Goal: Task Accomplishment & Management: Use online tool/utility

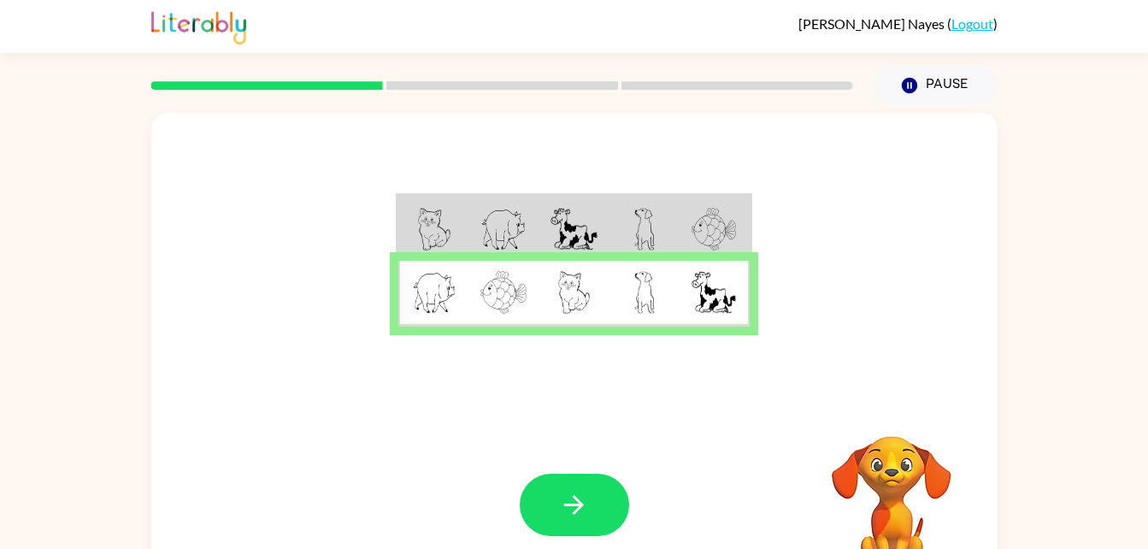
click at [248, 14] on div "Cooper Nayes ( Logout )" at bounding box center [574, 26] width 846 height 53
click at [571, 500] on icon "button" at bounding box center [574, 505] width 30 height 30
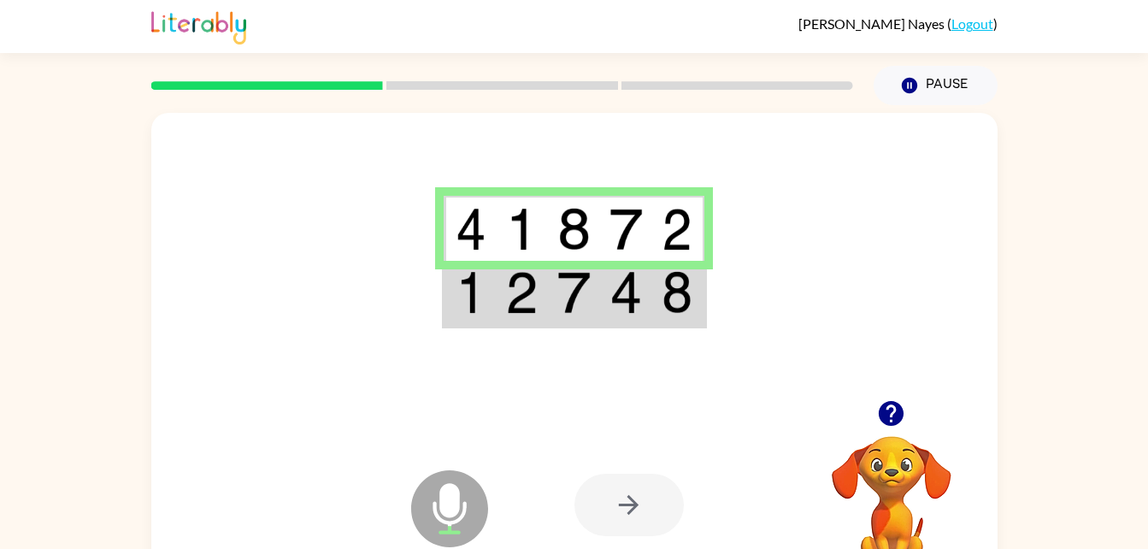
click at [660, 517] on div at bounding box center [628, 504] width 109 height 62
click at [443, 501] on icon "Microphone The Microphone is here when it is your turn to talk" at bounding box center [535, 530] width 256 height 128
click at [626, 502] on div at bounding box center [628, 504] width 109 height 62
click at [887, 483] on video "Your browser must support playing .mp4 files to use Literably. Please try using…" at bounding box center [891, 494] width 171 height 171
click at [879, 473] on video "Your browser must support playing .mp4 files to use Literably. Please try using…" at bounding box center [891, 494] width 171 height 171
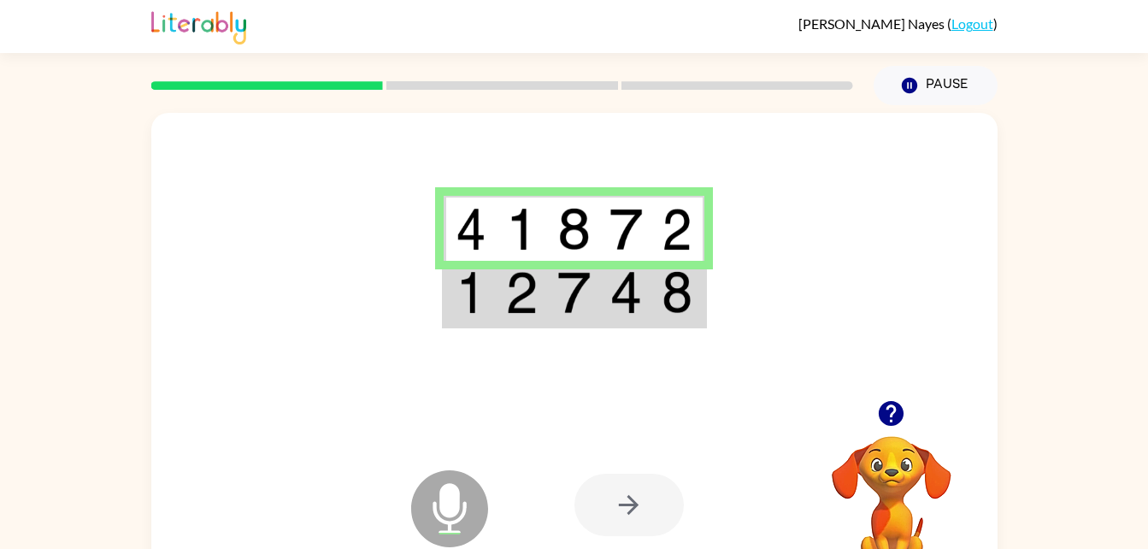
click at [667, 215] on img at bounding box center [676, 229] width 31 height 43
click at [947, 103] on button "Pause Pause" at bounding box center [935, 85] width 124 height 39
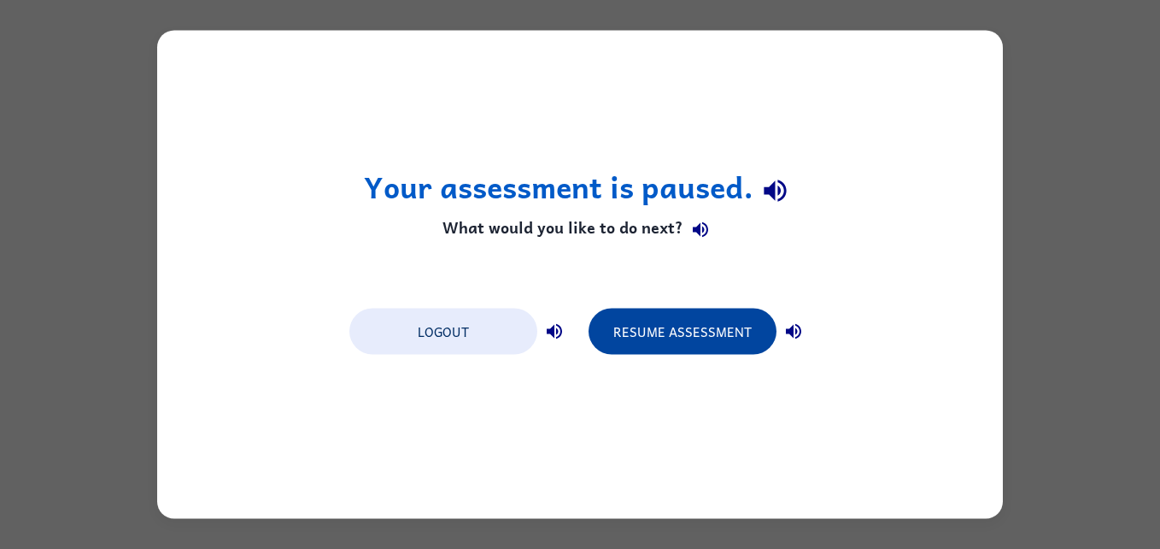
click at [735, 332] on button "Resume Assessment" at bounding box center [683, 331] width 188 height 46
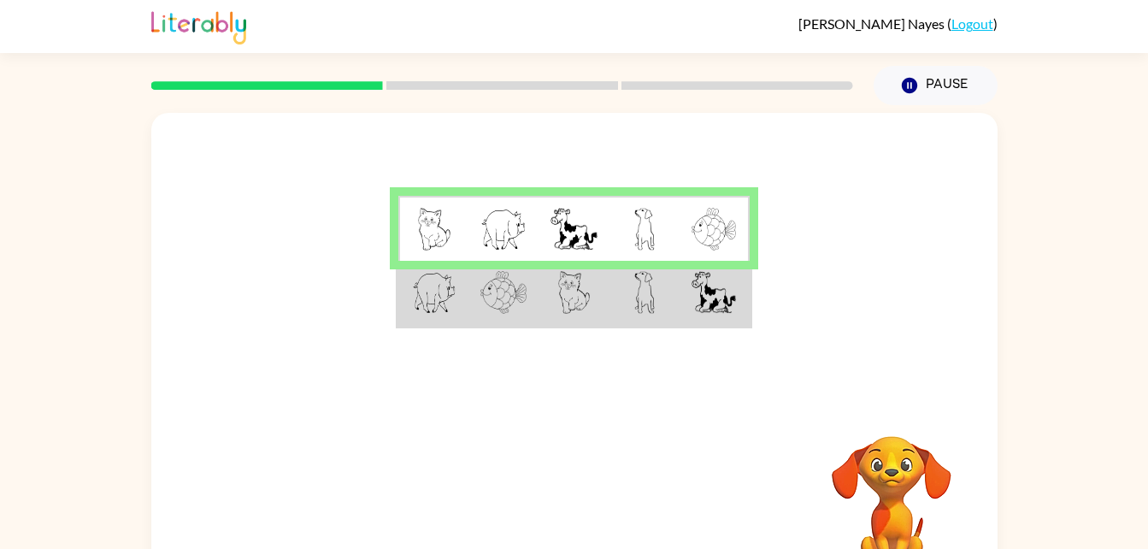
click at [586, 292] on img at bounding box center [574, 292] width 32 height 43
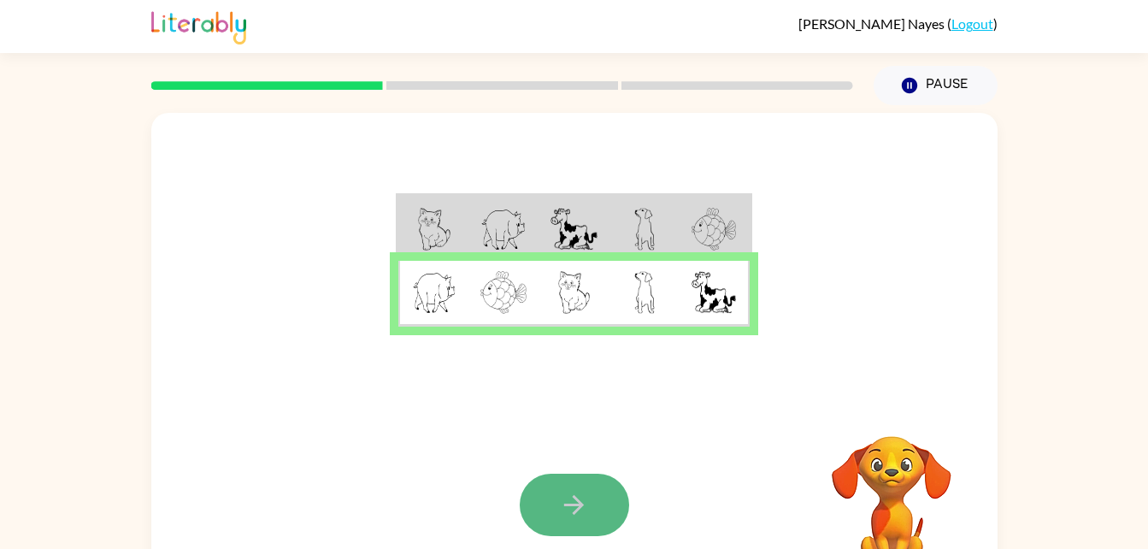
click at [579, 503] on icon "button" at bounding box center [574, 505] width 20 height 20
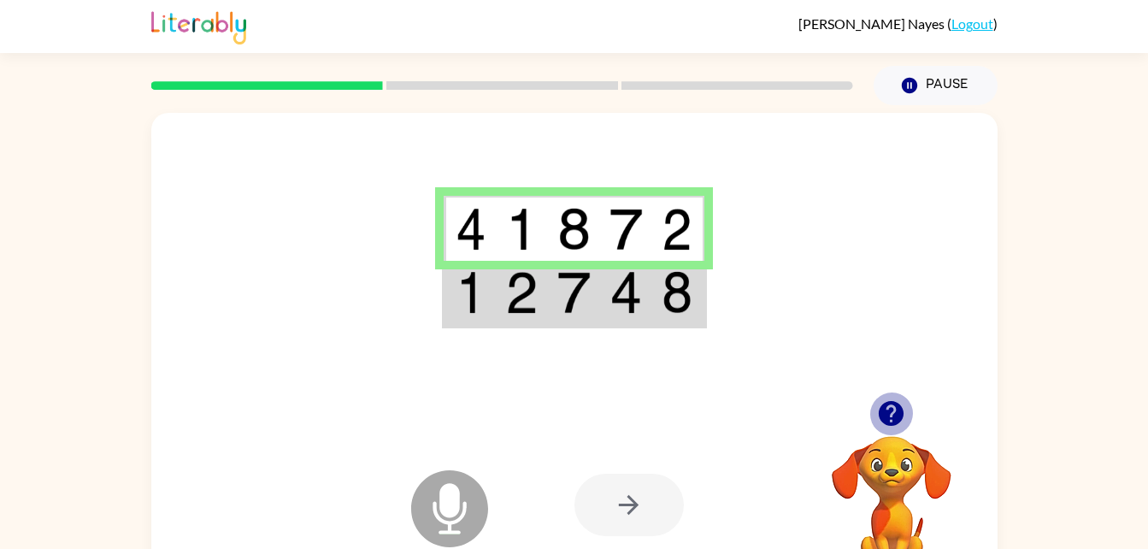
click at [886, 431] on button "button" at bounding box center [891, 413] width 44 height 44
click at [448, 506] on icon "Microphone The Microphone is here when it is your turn to talk" at bounding box center [535, 530] width 256 height 128
click at [603, 508] on div at bounding box center [628, 504] width 109 height 62
click at [627, 301] on img at bounding box center [625, 292] width 32 height 43
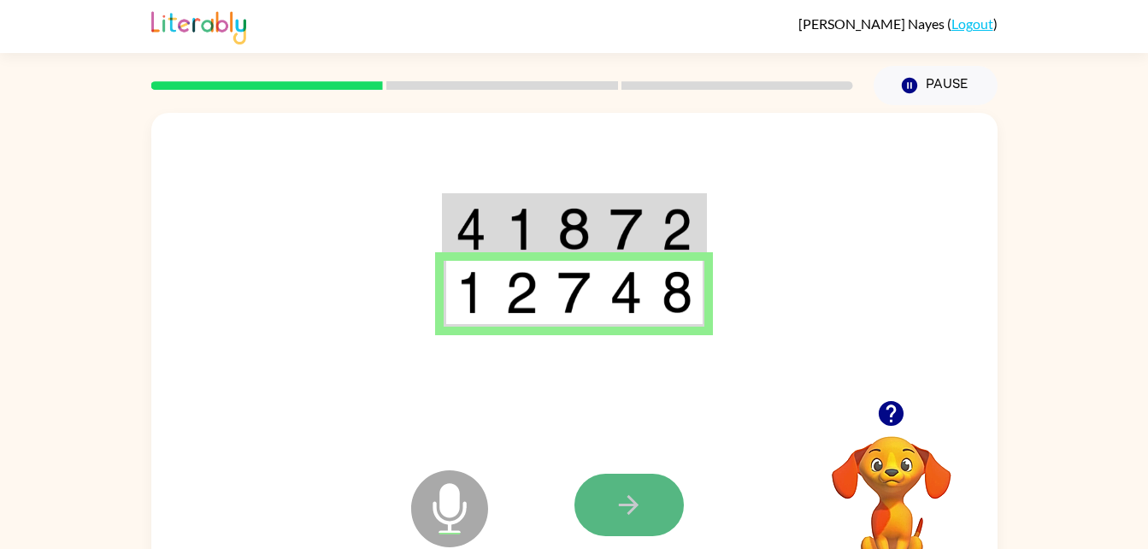
click at [656, 508] on button "button" at bounding box center [628, 504] width 109 height 62
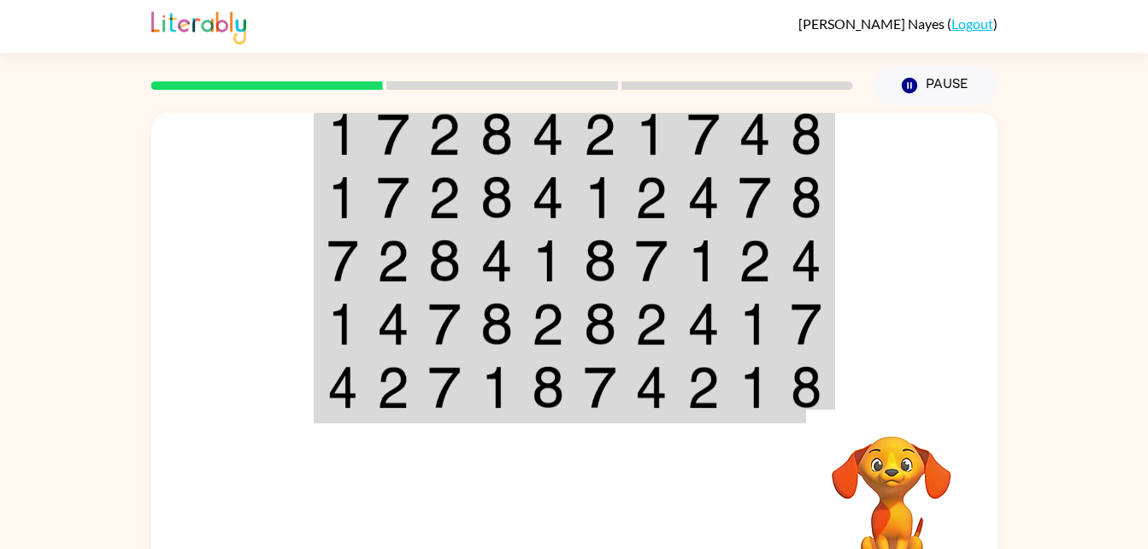
click at [638, 477] on div at bounding box center [700, 504] width 252 height 192
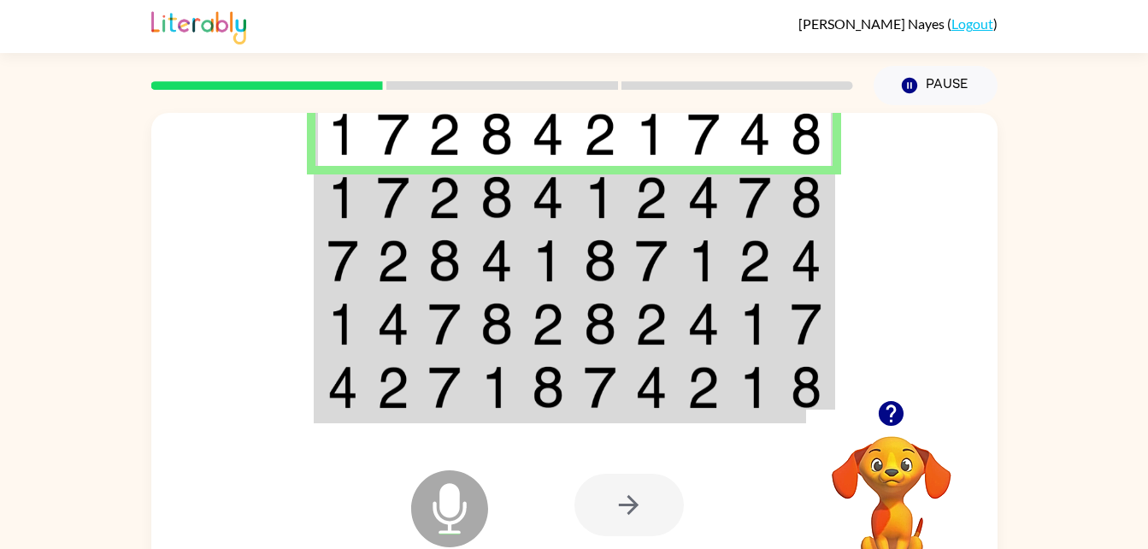
click at [462, 518] on icon "Microphone The Microphone is here when it is your turn to talk" at bounding box center [535, 530] width 256 height 128
click at [432, 517] on icon at bounding box center [449, 508] width 77 height 77
click at [441, 521] on icon "Microphone The Microphone is here when it is your turn to talk" at bounding box center [535, 530] width 256 height 128
click at [645, 490] on div at bounding box center [628, 504] width 109 height 62
click at [496, 197] on img at bounding box center [496, 197] width 32 height 43
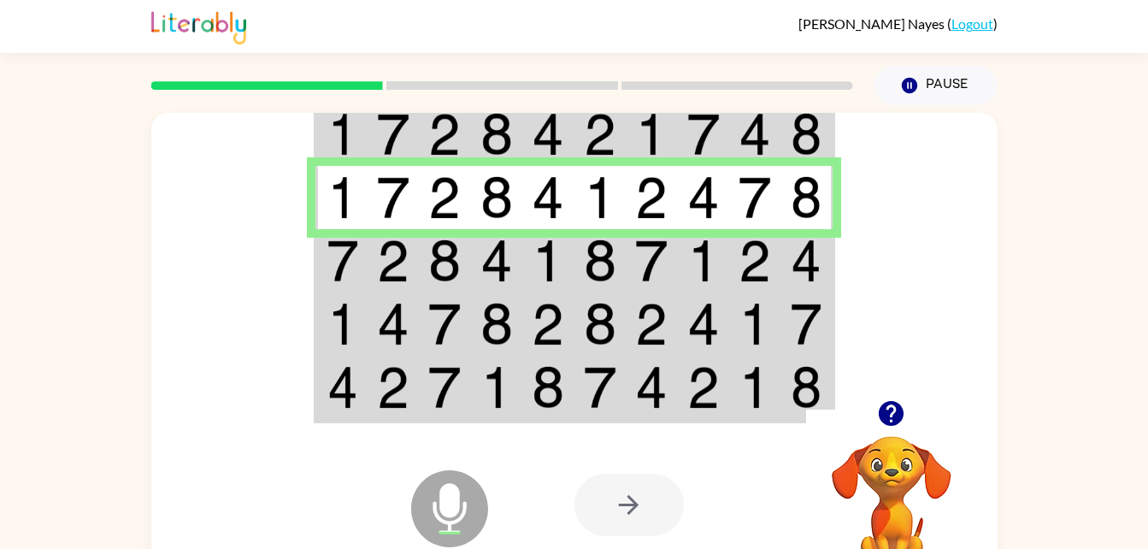
click at [552, 271] on img at bounding box center [548, 260] width 32 height 43
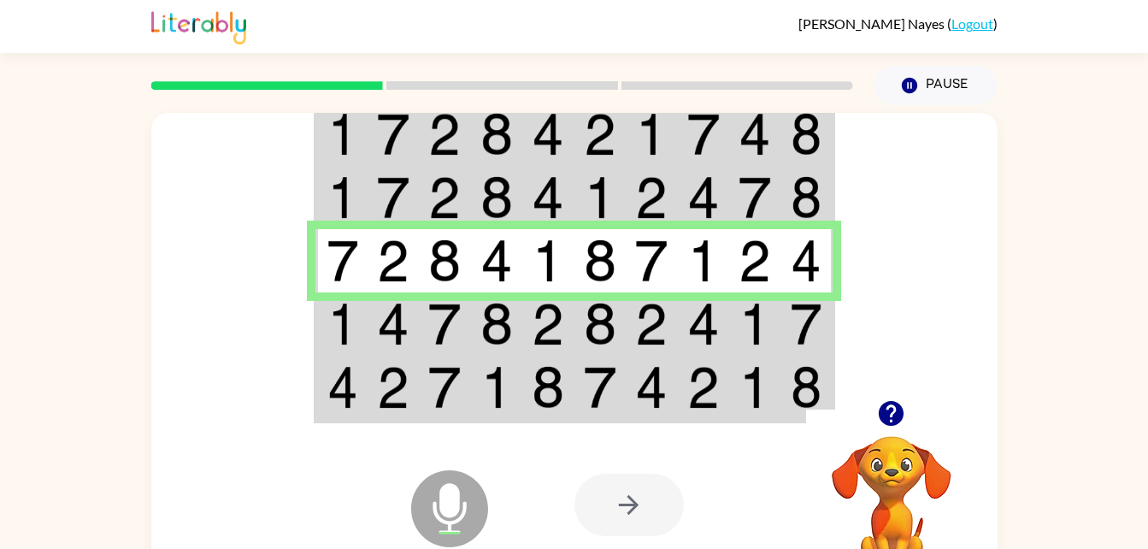
click at [471, 334] on td at bounding box center [497, 323] width 52 height 63
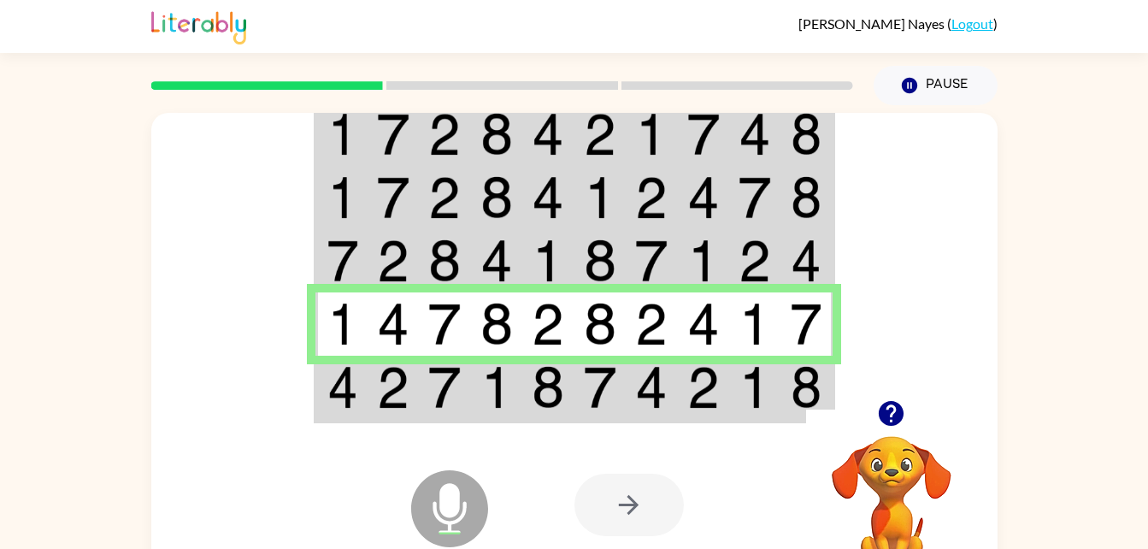
click at [505, 393] on img at bounding box center [496, 387] width 32 height 43
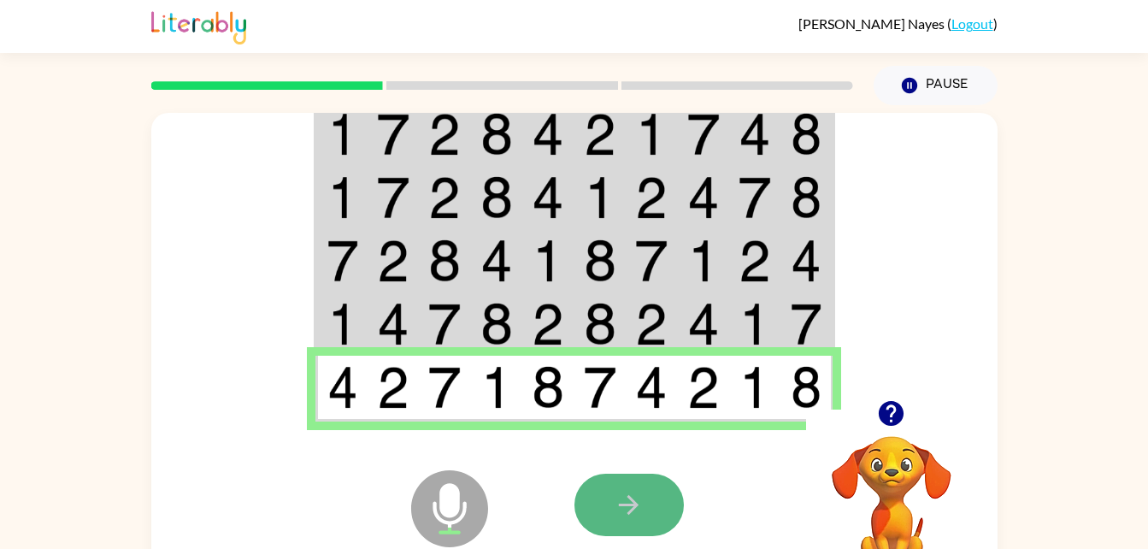
click at [616, 502] on icon "button" at bounding box center [629, 505] width 30 height 30
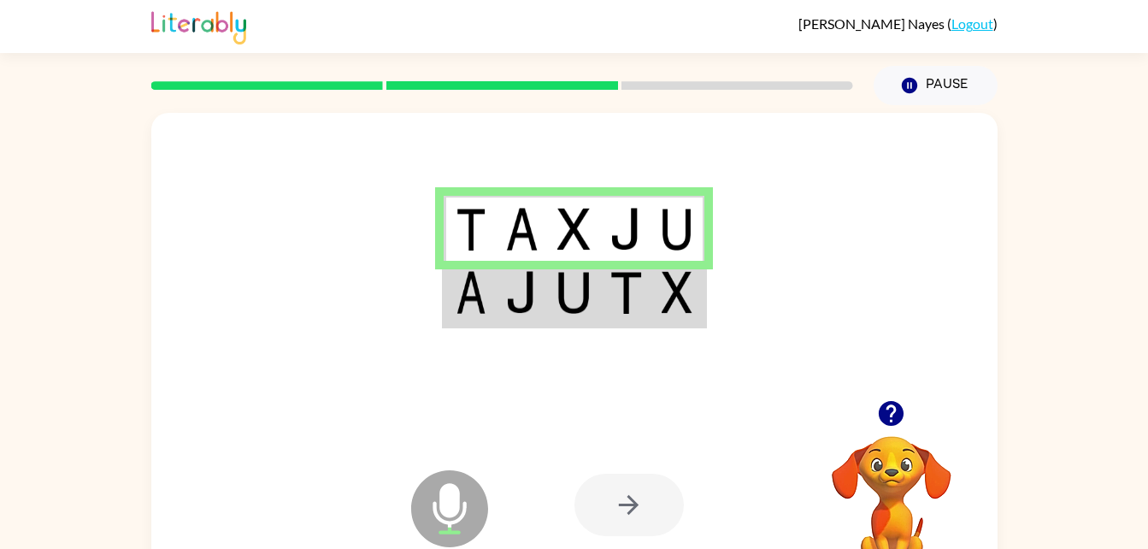
click at [597, 308] on td at bounding box center [574, 294] width 52 height 66
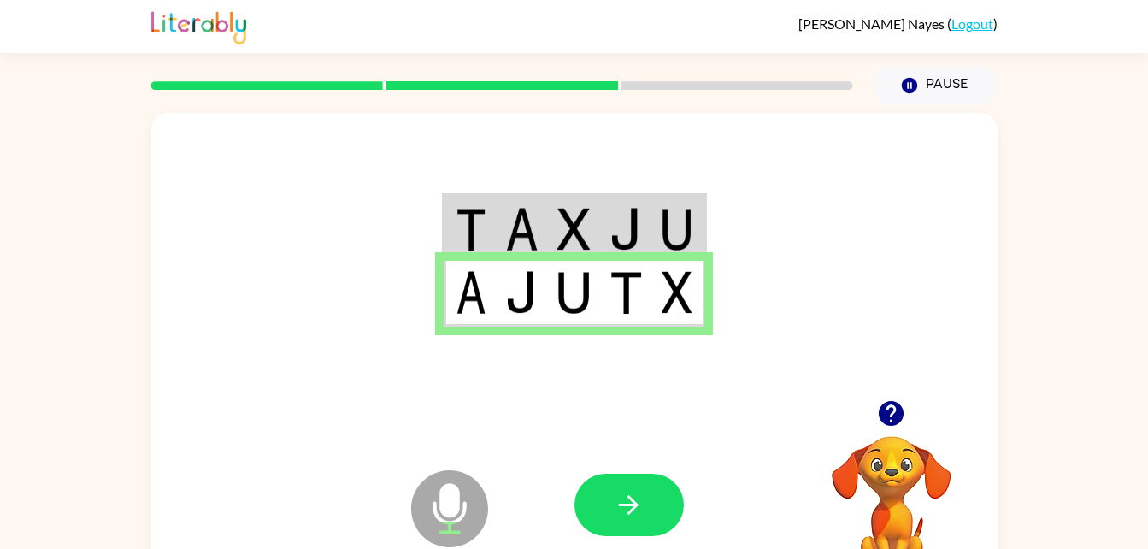
click at [607, 473] on icon "Microphone The Microphone is here when it is your turn to talk" at bounding box center [535, 530] width 256 height 128
click at [599, 480] on button "button" at bounding box center [628, 504] width 109 height 62
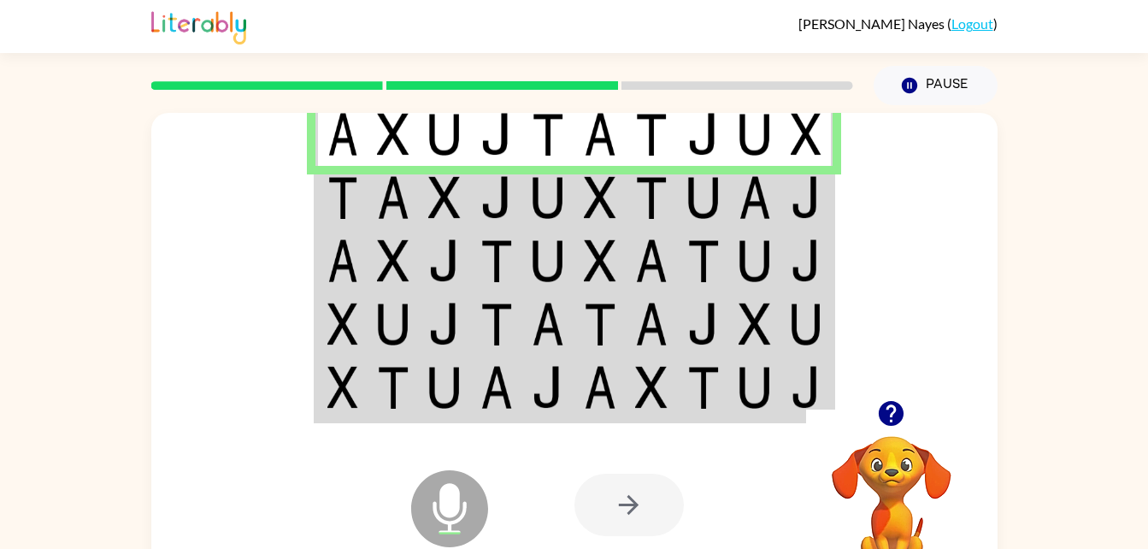
click at [734, 184] on td at bounding box center [755, 197] width 52 height 63
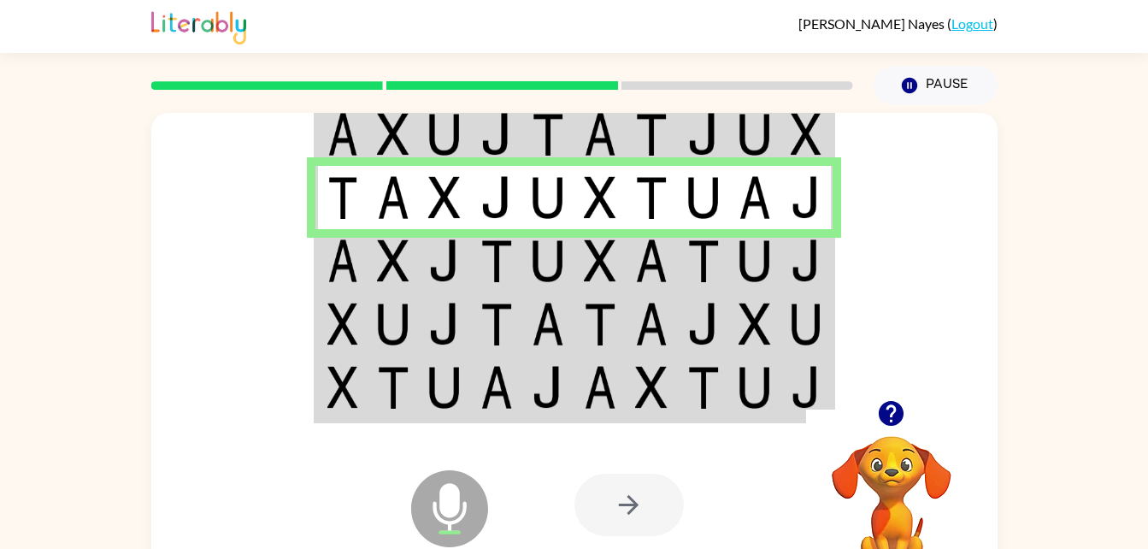
click at [694, 262] on img at bounding box center [703, 260] width 32 height 43
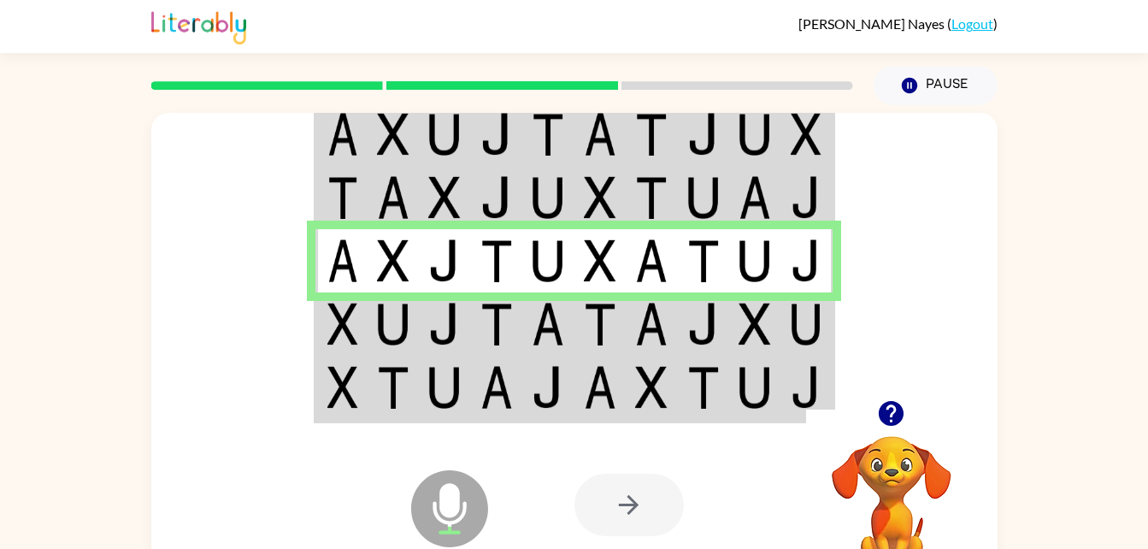
click at [639, 328] on img at bounding box center [651, 324] width 32 height 43
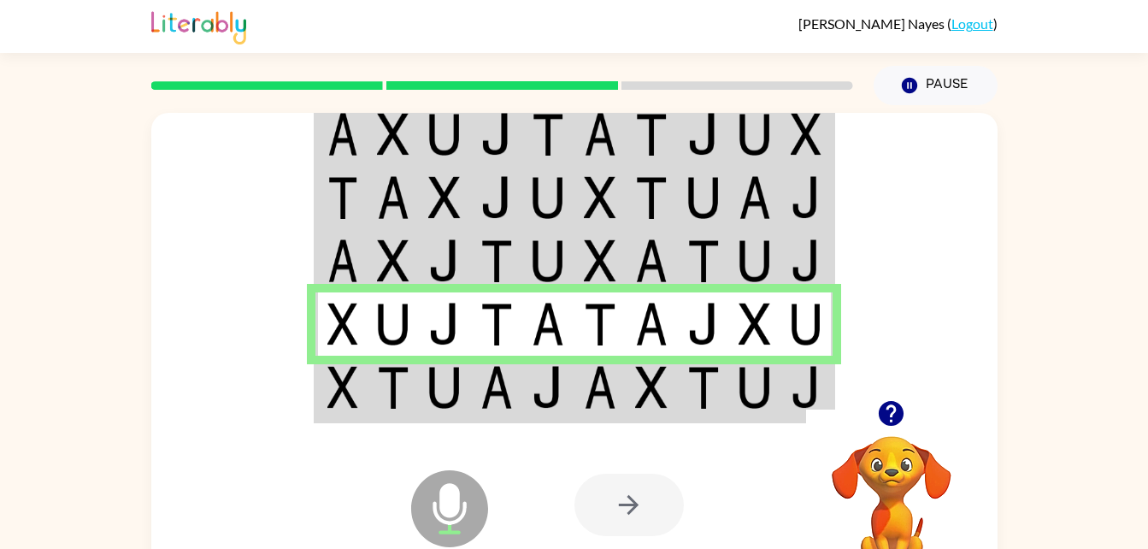
click at [578, 389] on td at bounding box center [600, 388] width 52 height 66
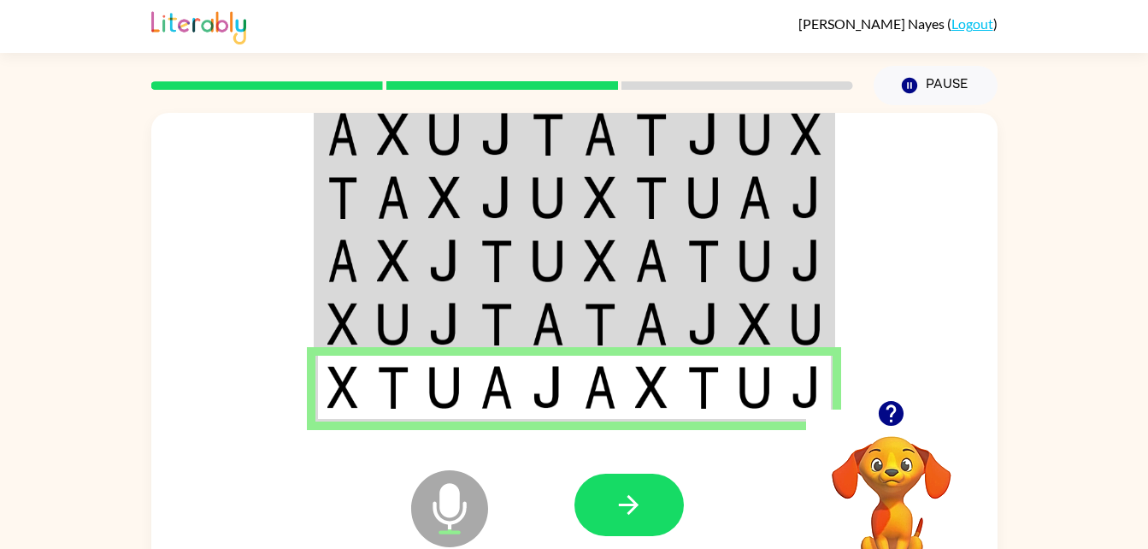
click at [621, 463] on div at bounding box center [700, 504] width 252 height 192
click at [634, 500] on icon "button" at bounding box center [629, 505] width 30 height 30
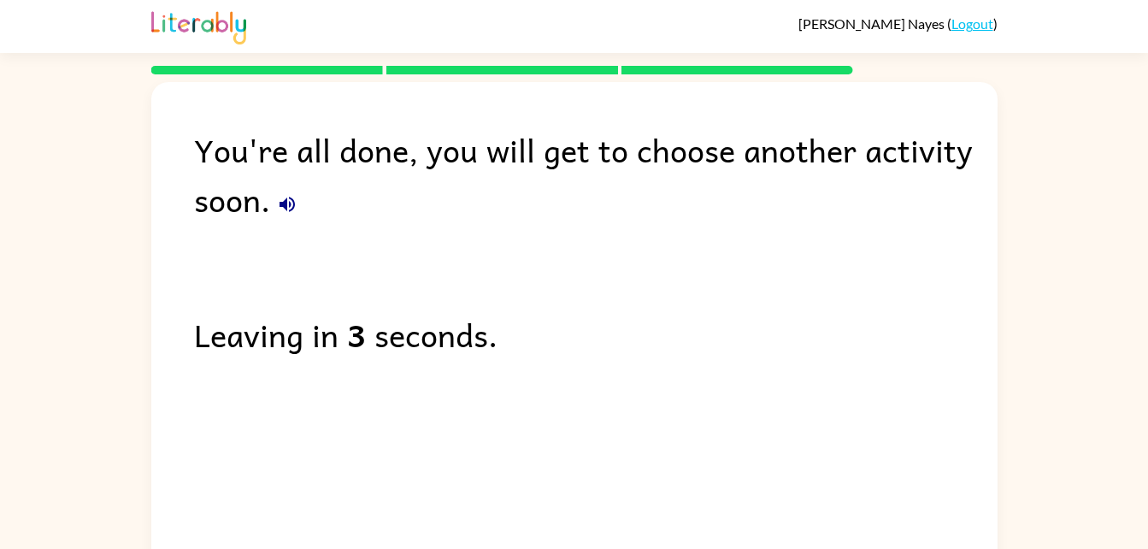
click at [289, 220] on button "button" at bounding box center [287, 204] width 34 height 34
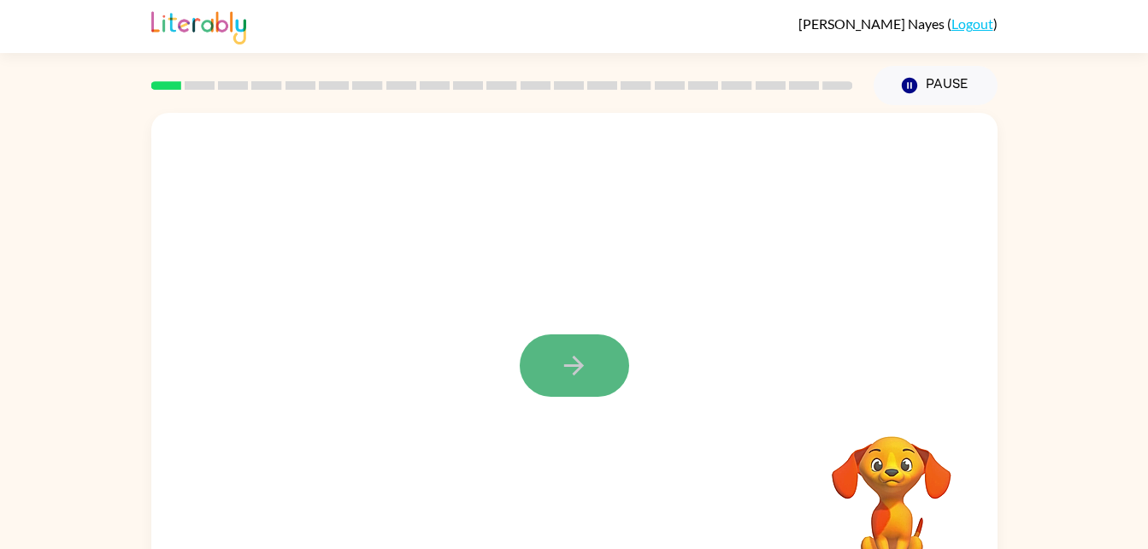
click at [552, 387] on button "button" at bounding box center [574, 365] width 109 height 62
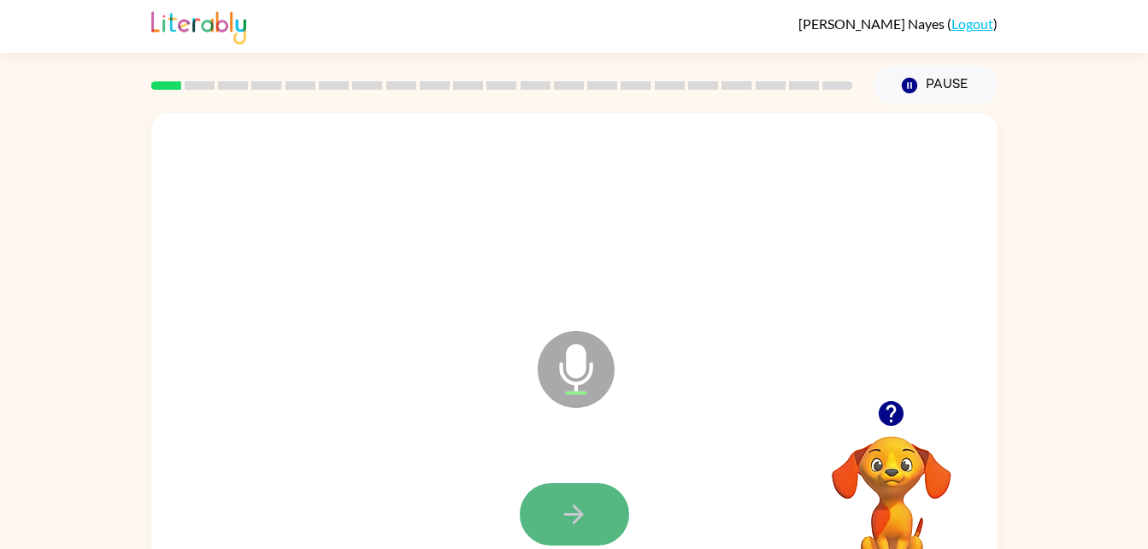
click at [557, 511] on button "button" at bounding box center [574, 514] width 109 height 62
click at [563, 468] on div at bounding box center [574, 514] width 812 height 140
click at [565, 493] on button "button" at bounding box center [574, 514] width 109 height 62
click at [586, 526] on icon "button" at bounding box center [574, 514] width 30 height 30
click at [619, 513] on button "button" at bounding box center [574, 514] width 109 height 62
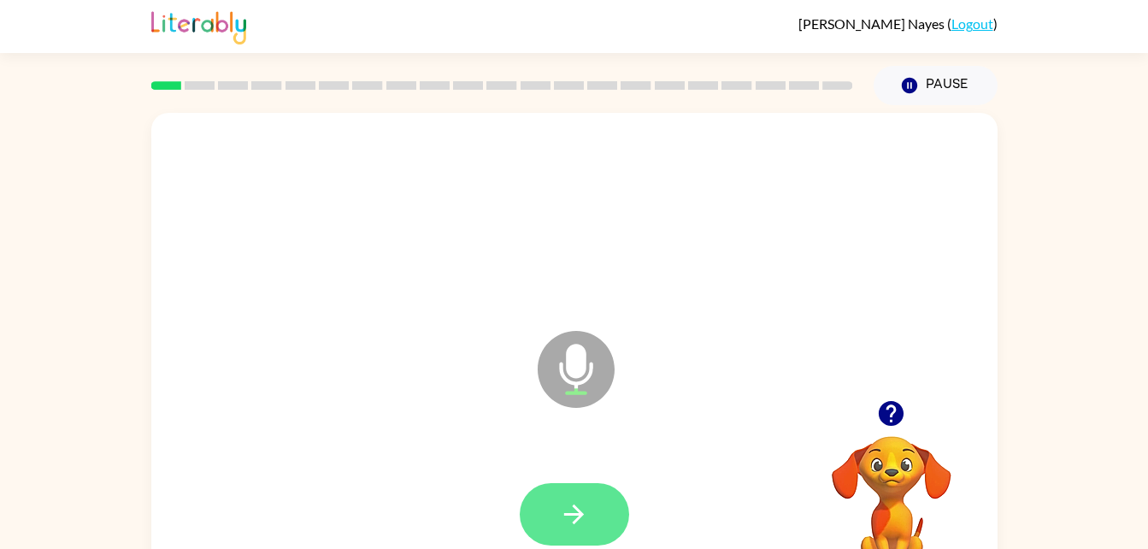
click at [581, 532] on button "button" at bounding box center [574, 514] width 109 height 62
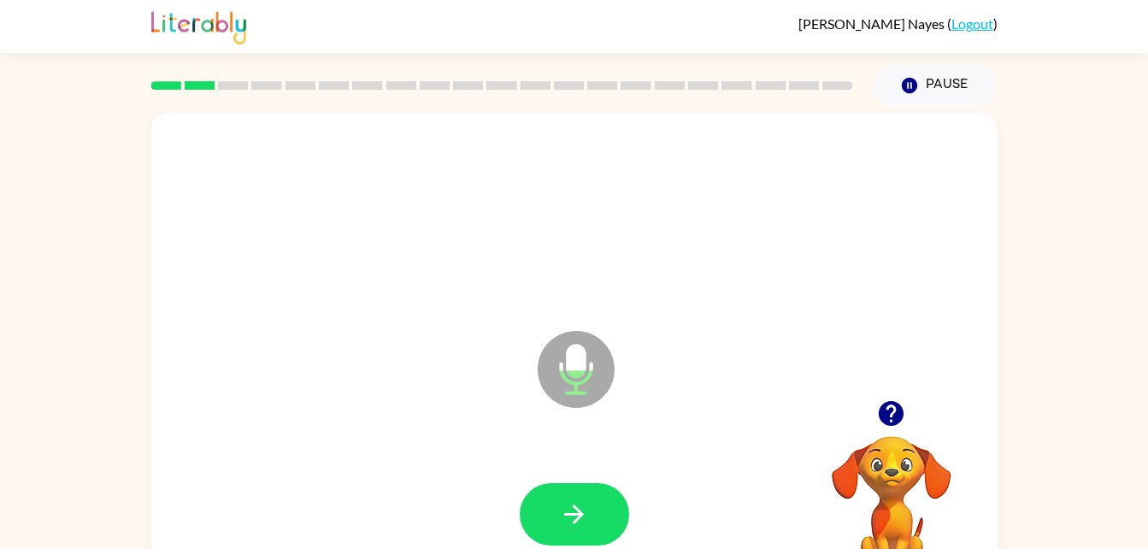
click at [623, 541] on div at bounding box center [574, 514] width 109 height 62
click at [591, 498] on button "button" at bounding box center [574, 514] width 109 height 62
click at [582, 511] on icon "button" at bounding box center [574, 514] width 30 height 30
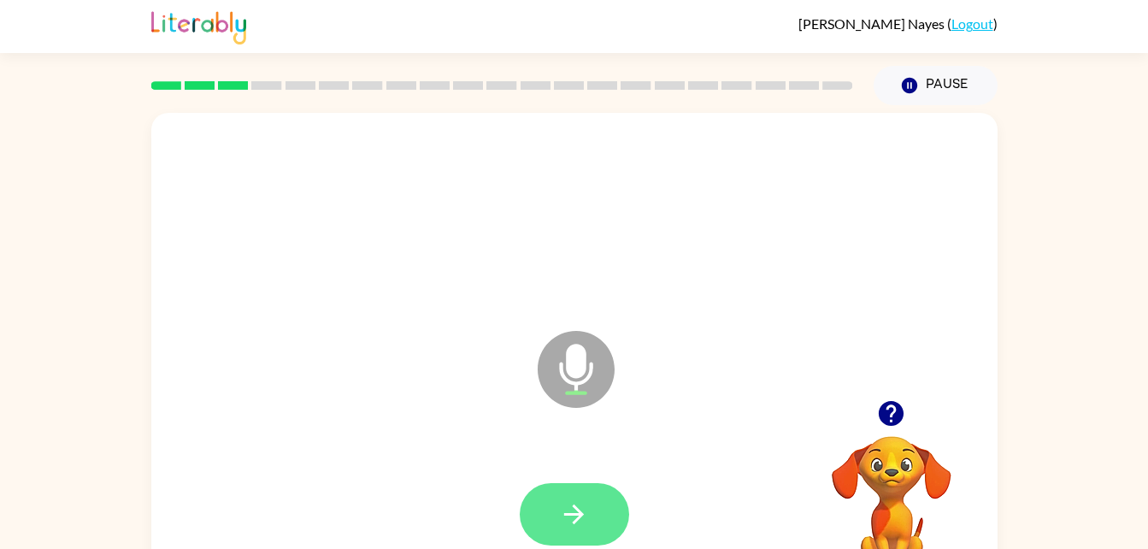
click at [571, 504] on icon "button" at bounding box center [574, 514] width 30 height 30
click at [596, 505] on button "button" at bounding box center [574, 514] width 109 height 62
click at [567, 512] on icon "button" at bounding box center [574, 514] width 30 height 30
click at [578, 497] on button "button" at bounding box center [574, 514] width 109 height 62
click at [555, 513] on button "button" at bounding box center [574, 514] width 109 height 62
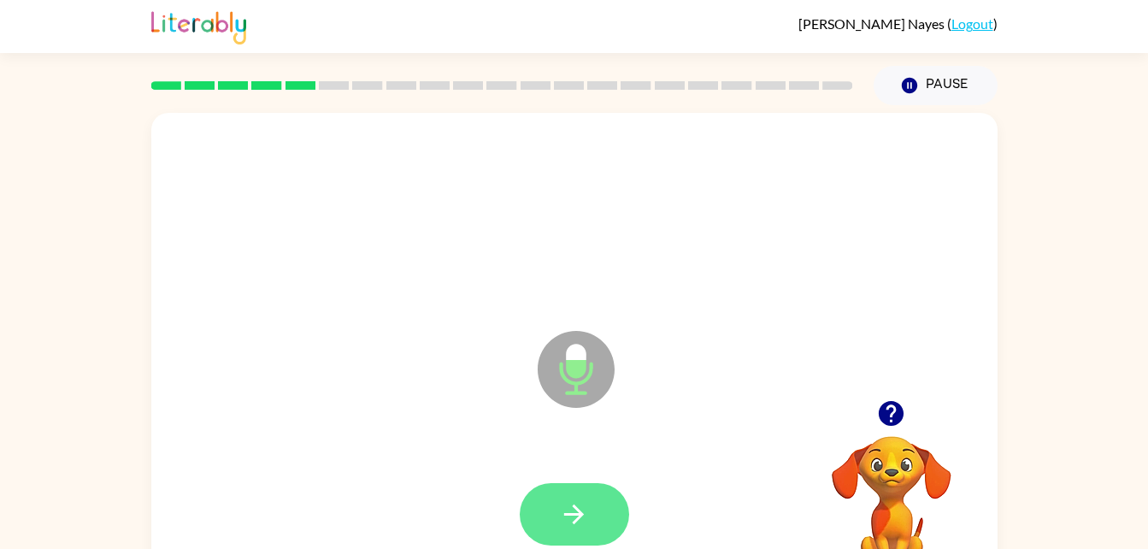
click at [589, 500] on button "button" at bounding box center [574, 514] width 109 height 62
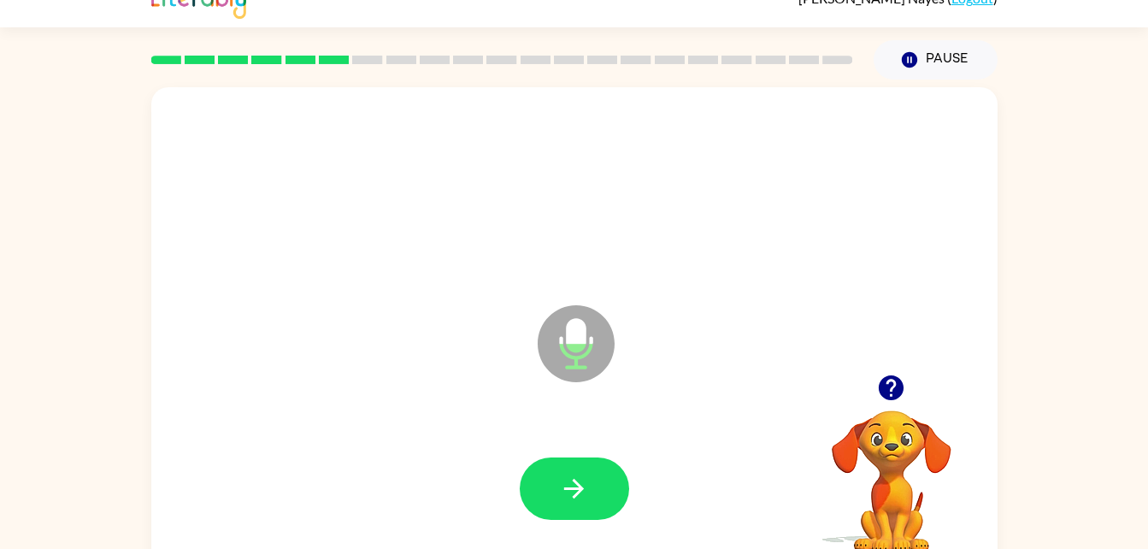
scroll to position [52, 0]
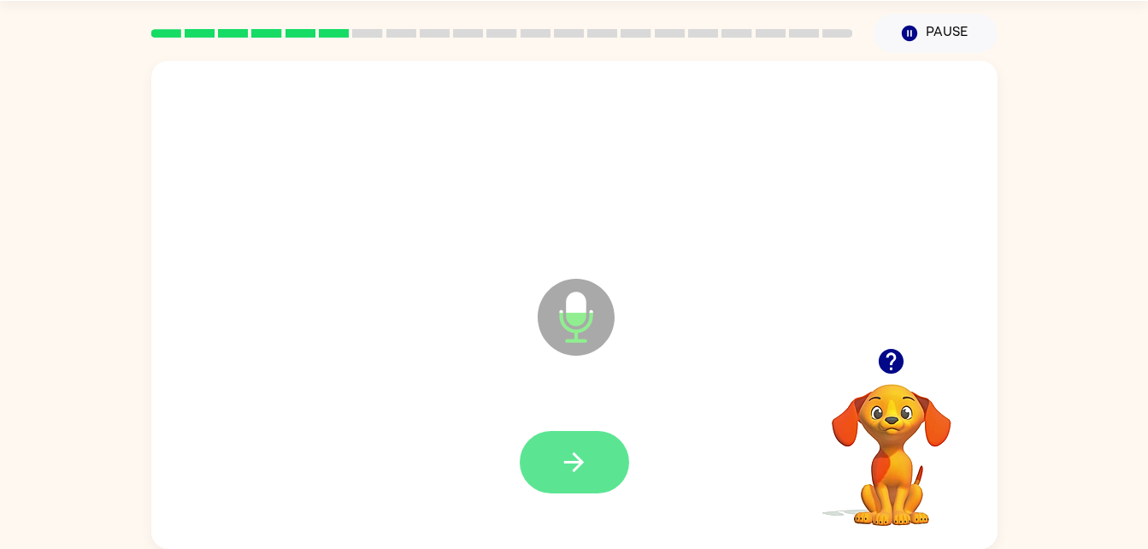
click at [573, 436] on button "button" at bounding box center [574, 462] width 109 height 62
click at [596, 469] on button "button" at bounding box center [574, 462] width 109 height 62
click at [605, 467] on button "button" at bounding box center [574, 462] width 109 height 62
click at [620, 455] on button "button" at bounding box center [574, 462] width 109 height 62
click at [582, 457] on icon "button" at bounding box center [574, 462] width 30 height 30
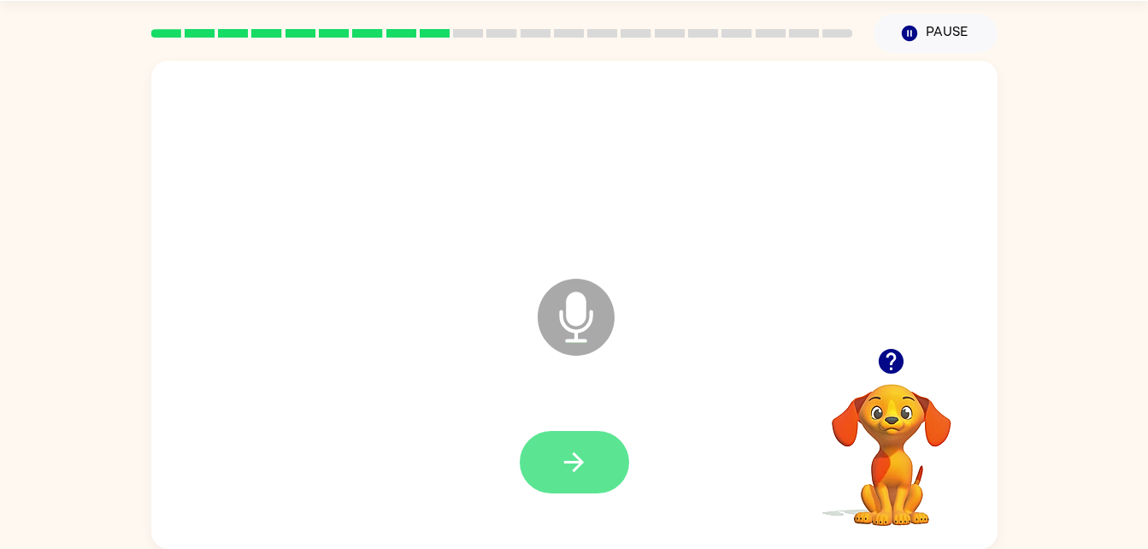
click at [563, 461] on icon "button" at bounding box center [574, 462] width 30 height 30
click at [593, 510] on div at bounding box center [574, 462] width 812 height 140
click at [561, 448] on icon "button" at bounding box center [574, 462] width 30 height 30
click at [579, 443] on button "button" at bounding box center [574, 462] width 109 height 62
click at [568, 447] on icon "button" at bounding box center [574, 462] width 30 height 30
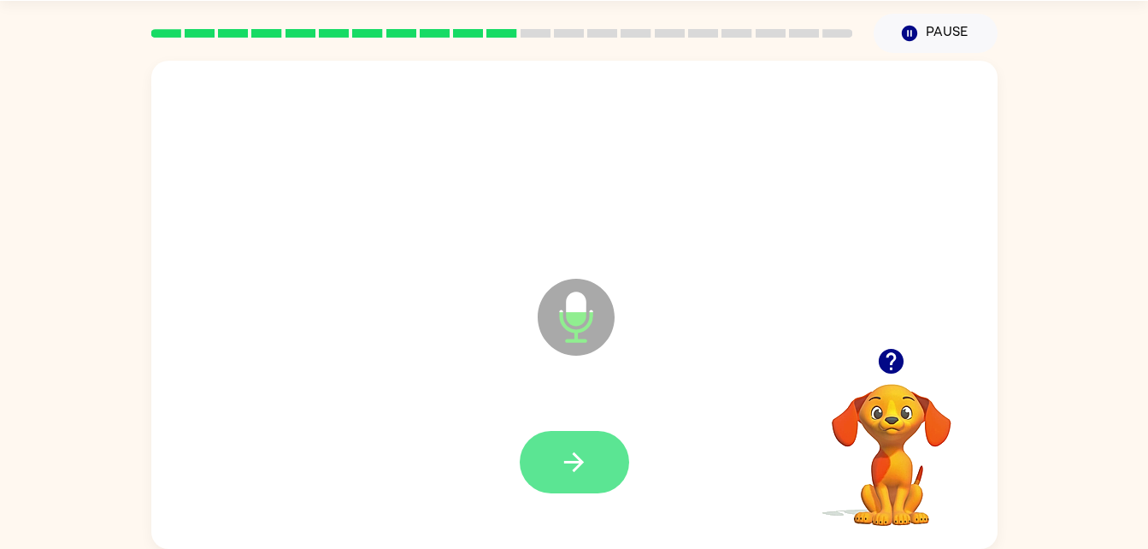
click at [585, 432] on button "button" at bounding box center [574, 462] width 109 height 62
click at [563, 461] on icon "button" at bounding box center [574, 462] width 30 height 30
click at [577, 420] on div at bounding box center [574, 462] width 812 height 140
click at [579, 447] on icon "button" at bounding box center [574, 462] width 30 height 30
click at [576, 439] on button "button" at bounding box center [574, 462] width 109 height 62
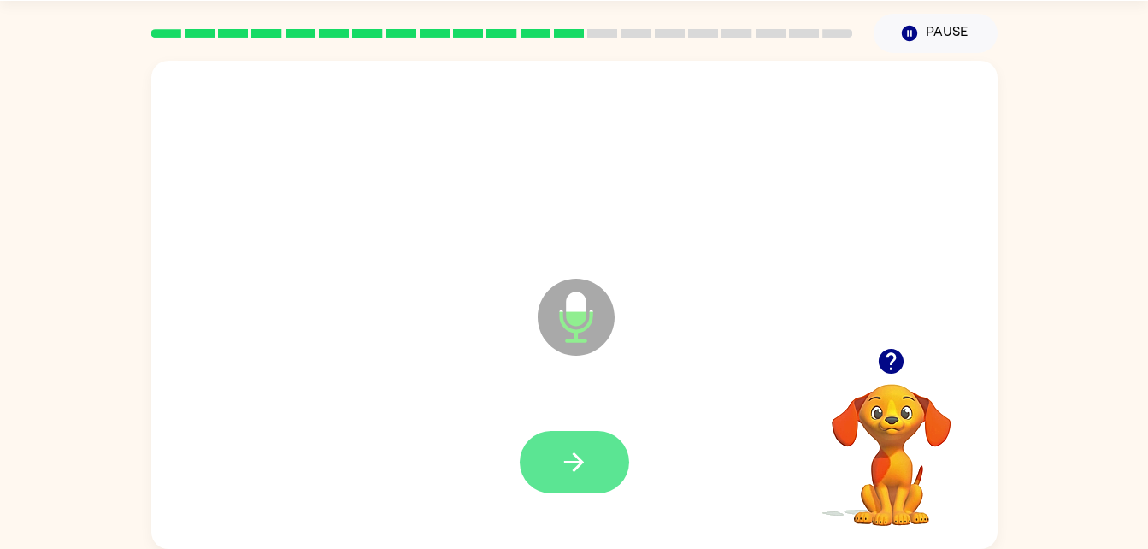
click at [549, 479] on button "button" at bounding box center [574, 462] width 109 height 62
click at [562, 481] on button "button" at bounding box center [574, 462] width 109 height 62
click at [578, 473] on icon "button" at bounding box center [574, 462] width 30 height 30
click at [573, 432] on button "button" at bounding box center [574, 462] width 109 height 62
click at [578, 465] on icon "button" at bounding box center [574, 462] width 20 height 20
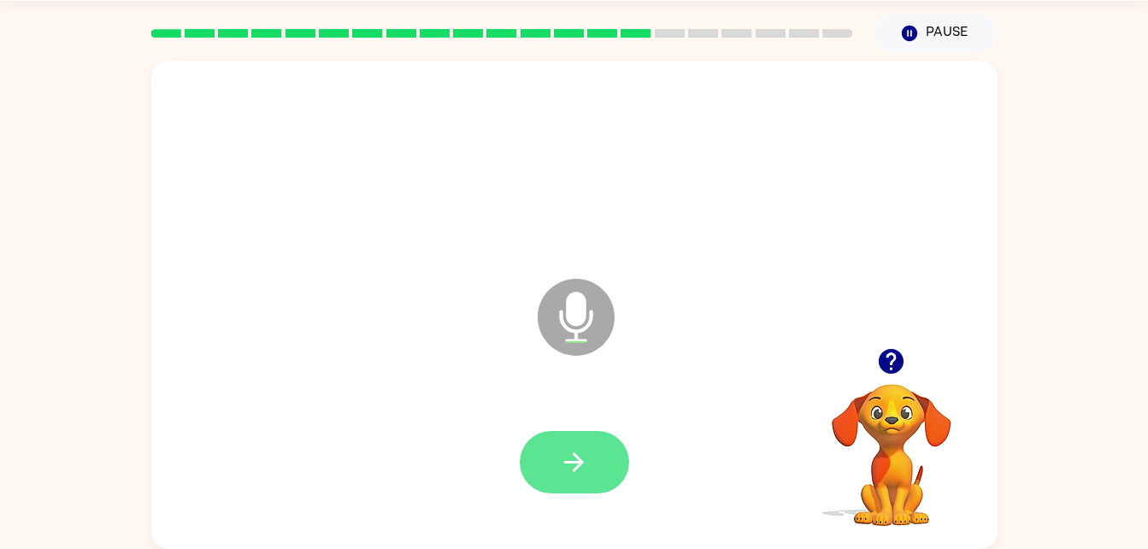
click at [544, 477] on button "button" at bounding box center [574, 462] width 109 height 62
click at [580, 433] on button "button" at bounding box center [574, 462] width 109 height 62
click at [579, 468] on icon "button" at bounding box center [574, 462] width 30 height 30
click at [597, 472] on button "button" at bounding box center [574, 462] width 109 height 62
click at [607, 438] on button "button" at bounding box center [574, 462] width 109 height 62
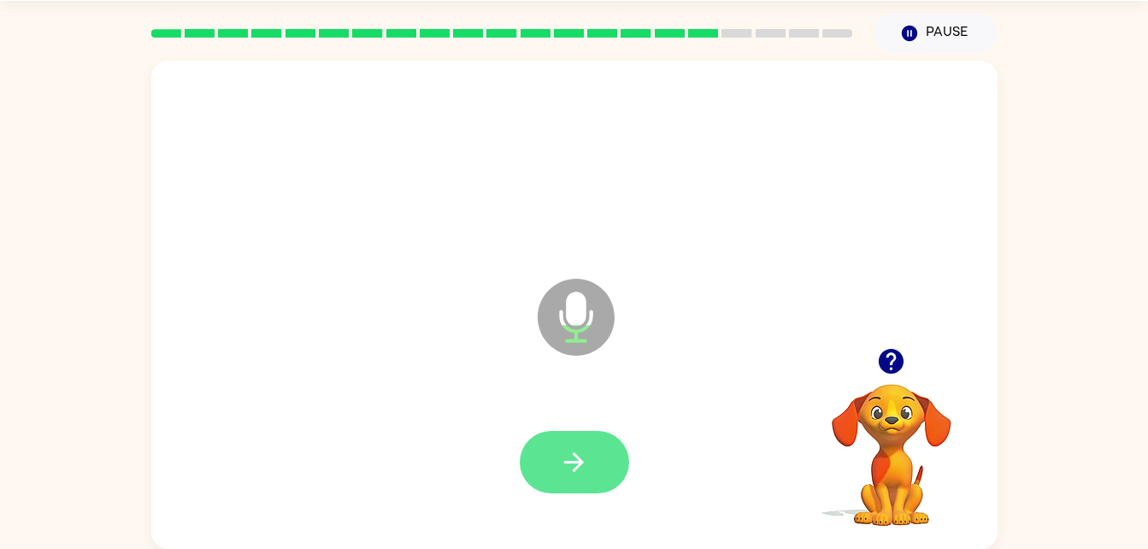
click at [569, 461] on icon "button" at bounding box center [574, 462] width 20 height 20
click at [567, 479] on button "button" at bounding box center [574, 462] width 109 height 62
click at [555, 479] on button "button" at bounding box center [574, 462] width 109 height 62
click at [581, 479] on button "button" at bounding box center [574, 462] width 109 height 62
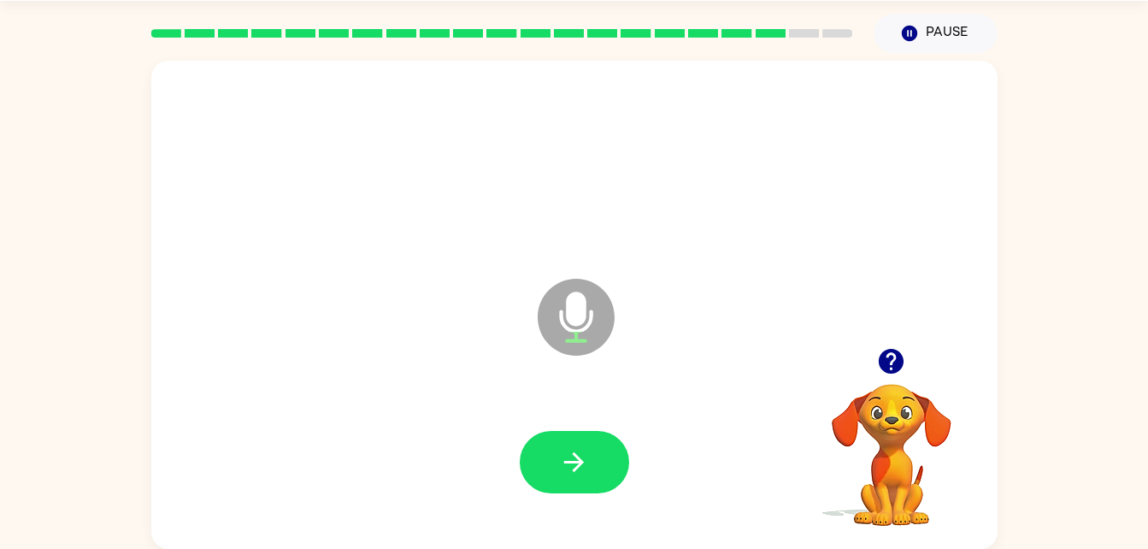
click at [556, 502] on div at bounding box center [574, 462] width 812 height 140
click at [537, 455] on button "button" at bounding box center [574, 462] width 109 height 62
click at [566, 473] on icon "button" at bounding box center [574, 462] width 30 height 30
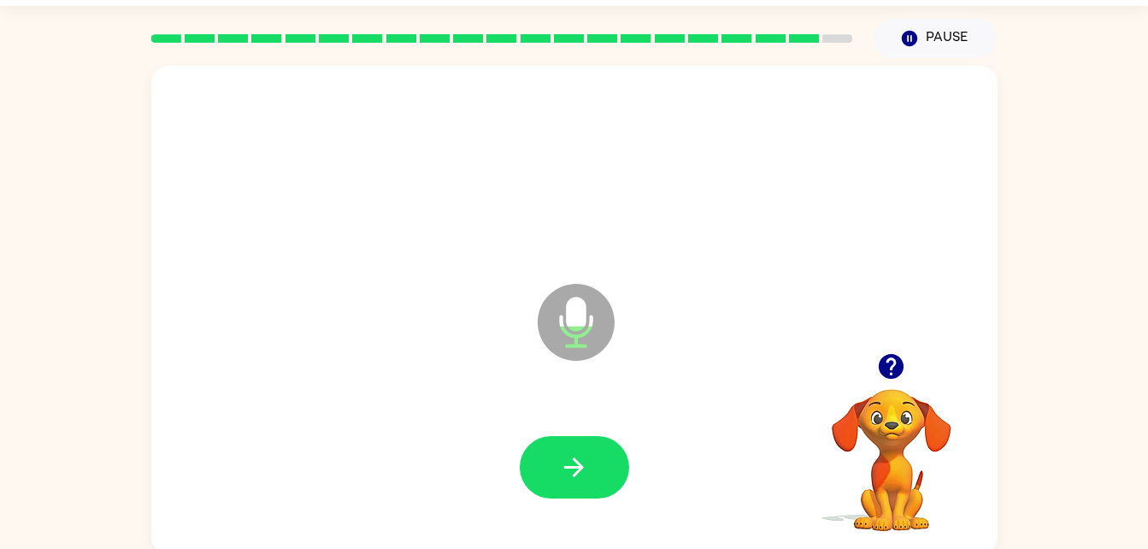
scroll to position [42, 0]
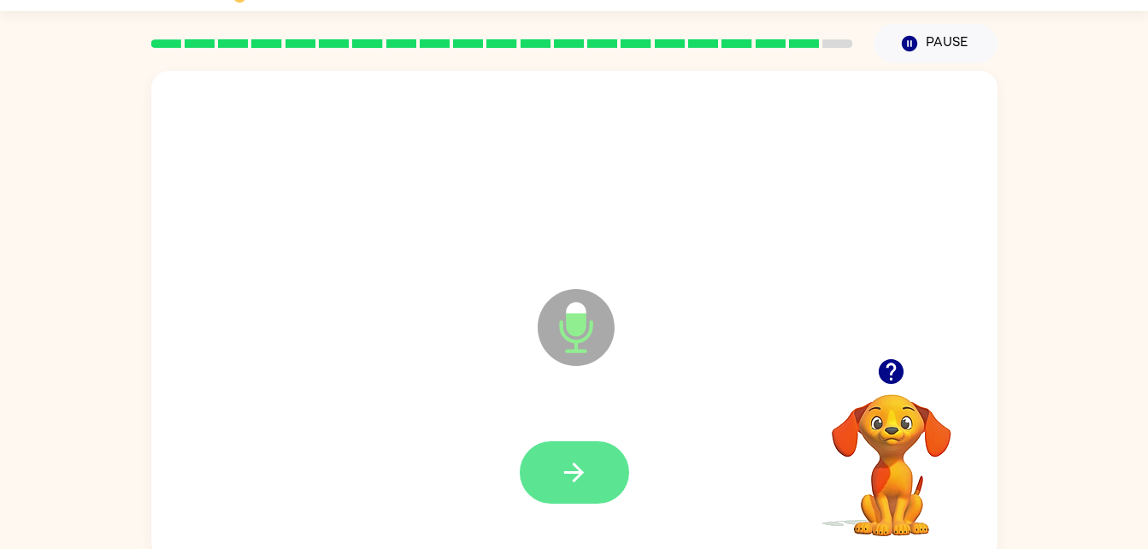
click at [563, 457] on icon "button" at bounding box center [574, 472] width 30 height 30
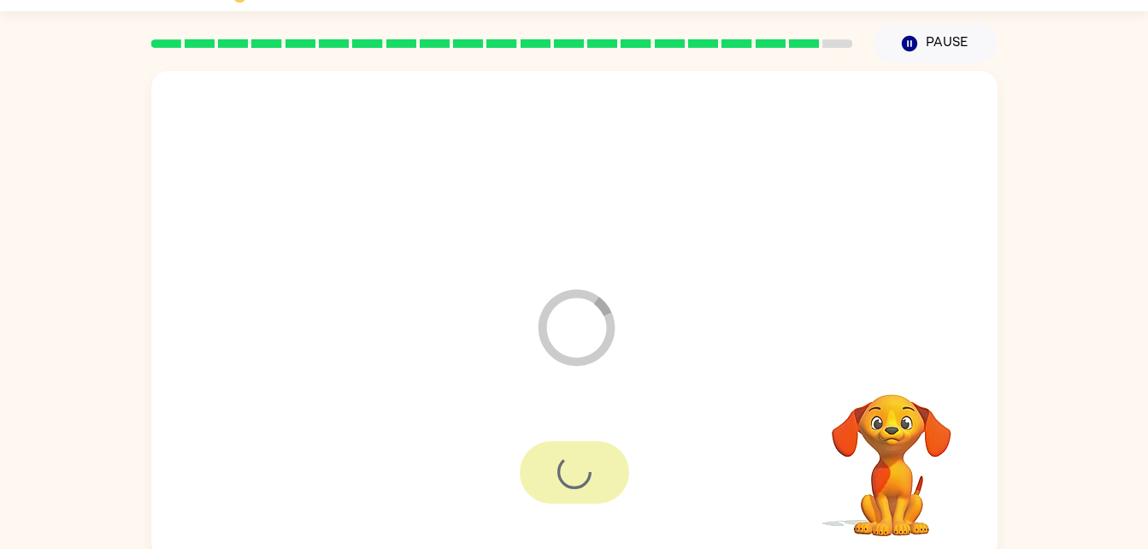
scroll to position [21, 0]
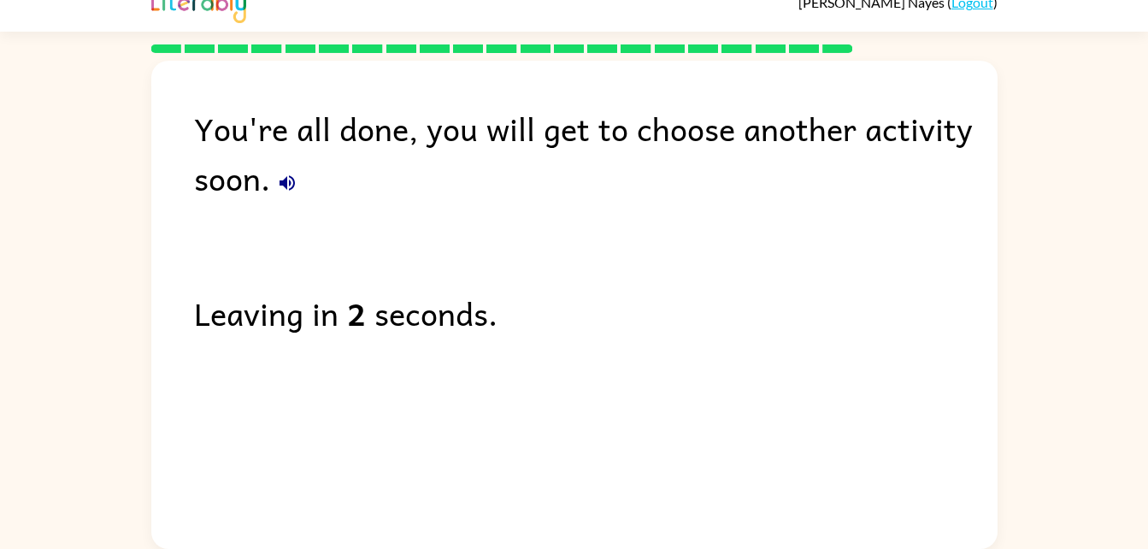
click at [271, 193] on div "You're all done, you will get to choose another activity soon." at bounding box center [595, 152] width 803 height 99
click at [264, 202] on div "You're all done, you will get to choose another activity soon." at bounding box center [595, 152] width 803 height 99
click at [288, 156] on div "You're all done, you will get to choose another activity soon." at bounding box center [595, 152] width 803 height 99
